Goal: Task Accomplishment & Management: Manage account settings

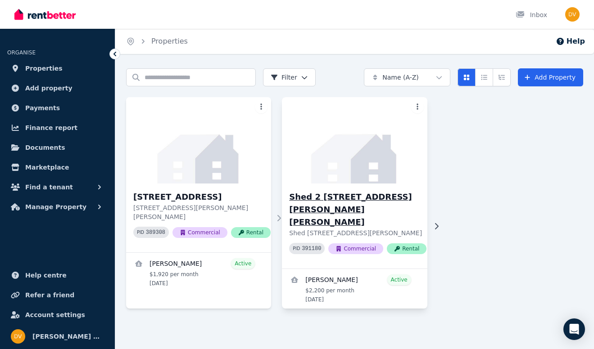
click at [364, 197] on h3 "Shed 2 [STREET_ADDRESS][PERSON_NAME][PERSON_NAME]" at bounding box center [357, 210] width 137 height 38
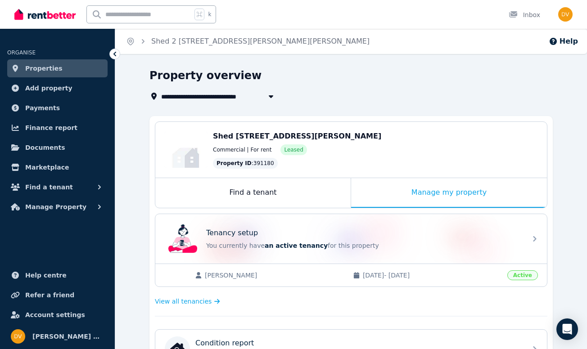
scroll to position [164, 0]
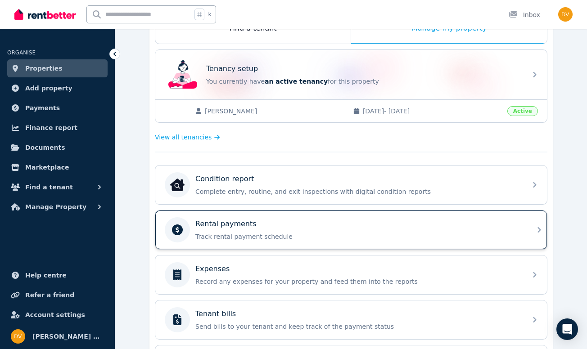
click at [253, 230] on div "Rental payments Track rental payment schedule" at bounding box center [358, 230] width 326 height 23
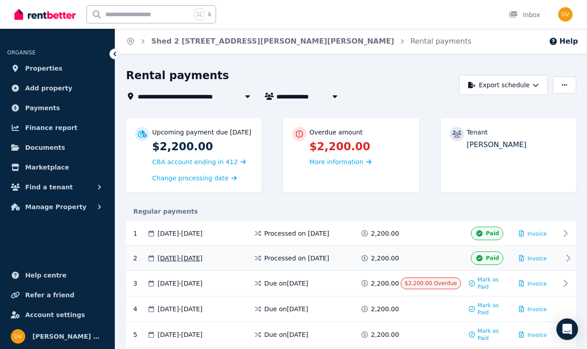
scroll to position [2, 0]
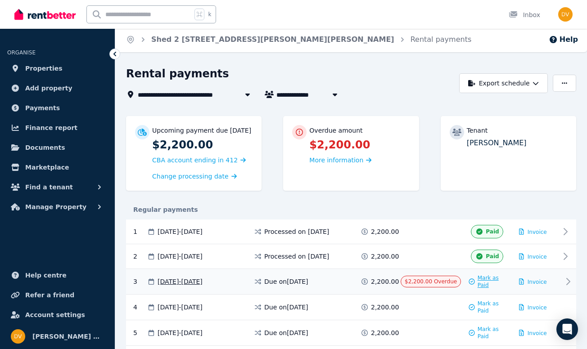
click at [490, 284] on span "Mark as Paid" at bounding box center [491, 282] width 28 height 14
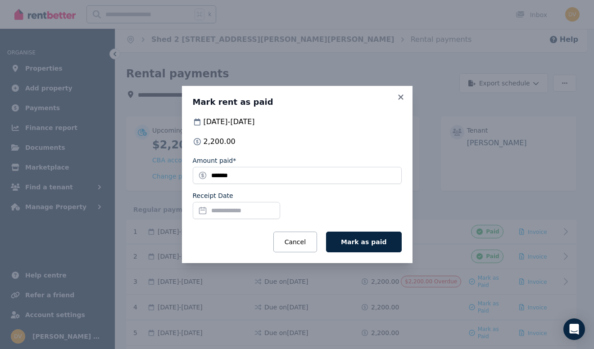
click at [280, 207] on input "Receipt Date" at bounding box center [236, 210] width 87 height 17
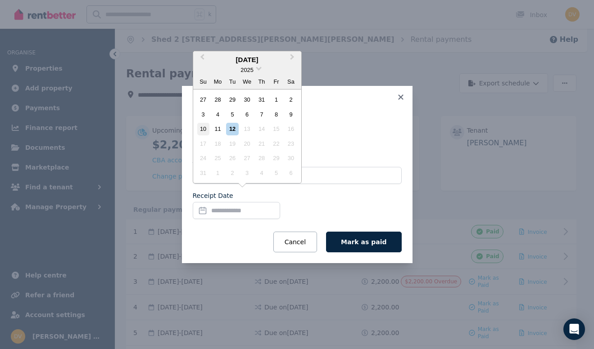
click at [202, 130] on div "10" at bounding box center [203, 129] width 12 height 12
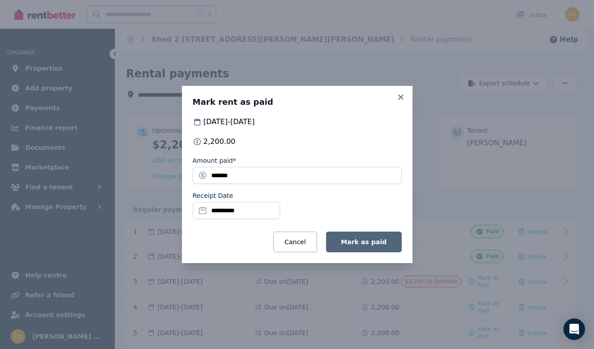
click at [363, 245] on span "Mark as paid" at bounding box center [363, 242] width 45 height 7
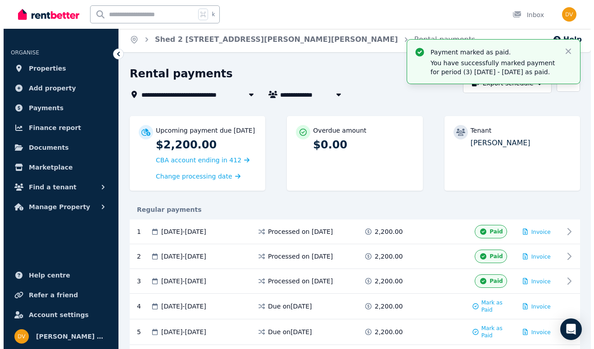
scroll to position [17, 0]
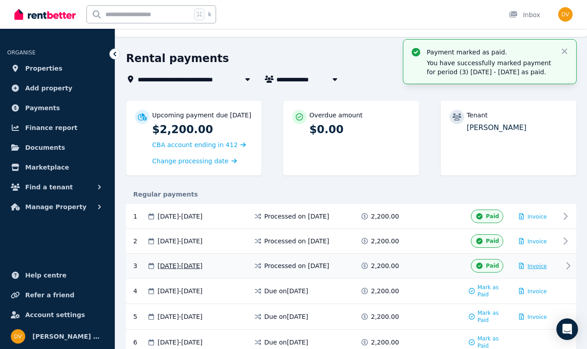
click at [535, 270] on span "Invoice" at bounding box center [536, 266] width 19 height 6
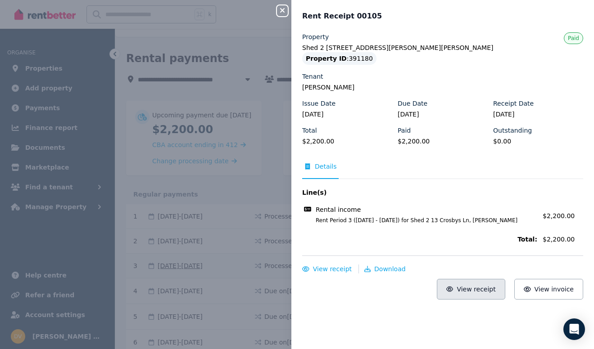
click at [476, 289] on span "View receipt" at bounding box center [475, 289] width 39 height 7
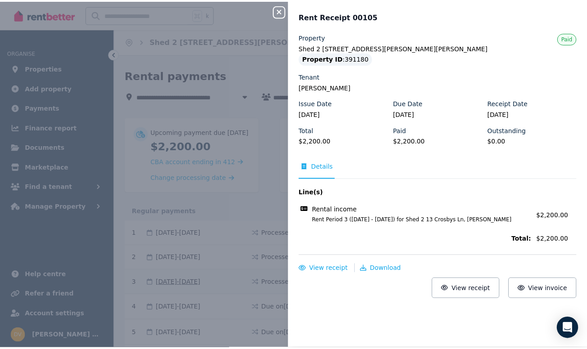
scroll to position [0, 0]
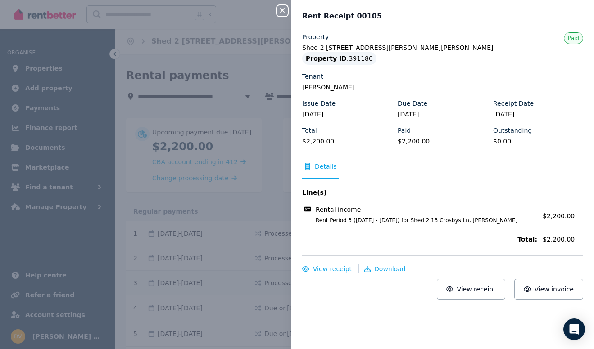
click at [282, 9] on icon "button" at bounding box center [282, 10] width 11 height 7
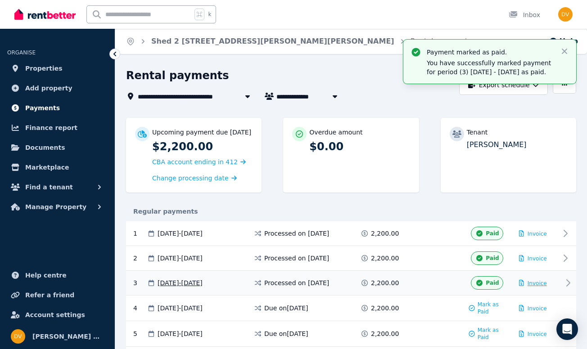
click at [42, 107] on span "Payments" at bounding box center [42, 108] width 35 height 11
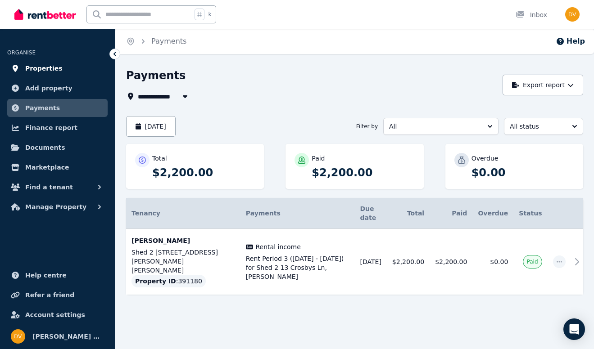
click at [42, 66] on span "Properties" at bounding box center [43, 68] width 37 height 11
